Goal: Complete application form

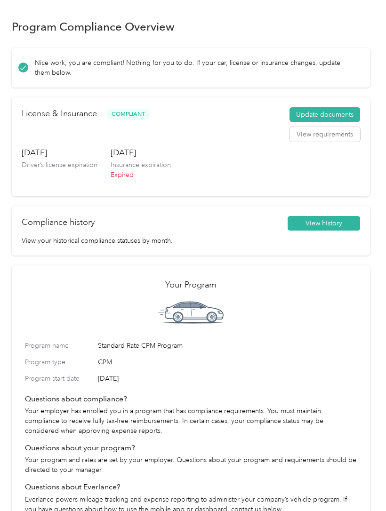
click at [324, 111] on button "Update documents" at bounding box center [325, 114] width 71 height 15
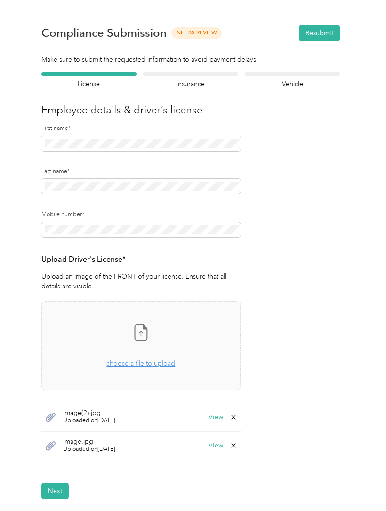
click at [297, 80] on h4 "Vehicle" at bounding box center [292, 84] width 95 height 10
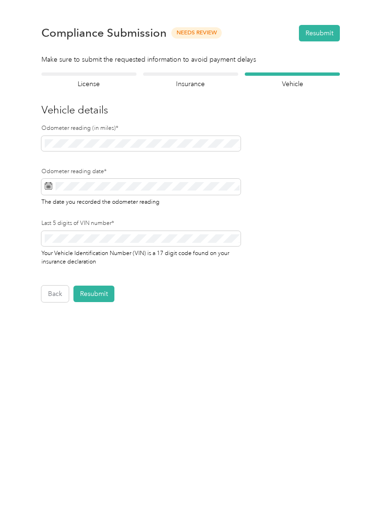
click at [196, 80] on h4 "Insurance" at bounding box center [190, 84] width 95 height 10
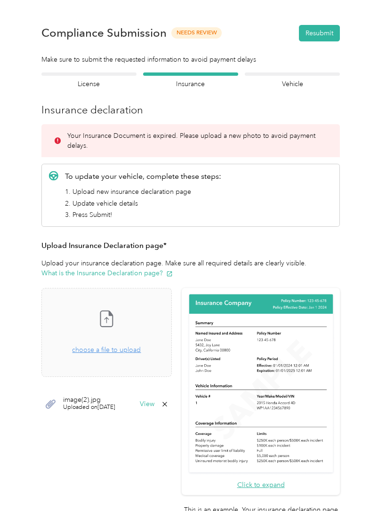
click at [114, 322] on icon at bounding box center [106, 318] width 19 height 19
click at [325, 30] on button "Resubmit" at bounding box center [319, 33] width 41 height 16
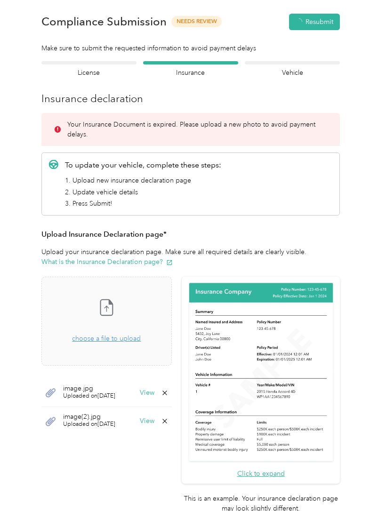
scroll to position [12, 0]
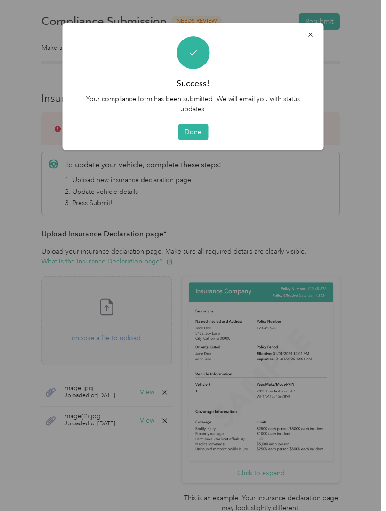
click at [196, 126] on button "Done" at bounding box center [193, 132] width 30 height 16
